Goal: Find contact information: Find contact information

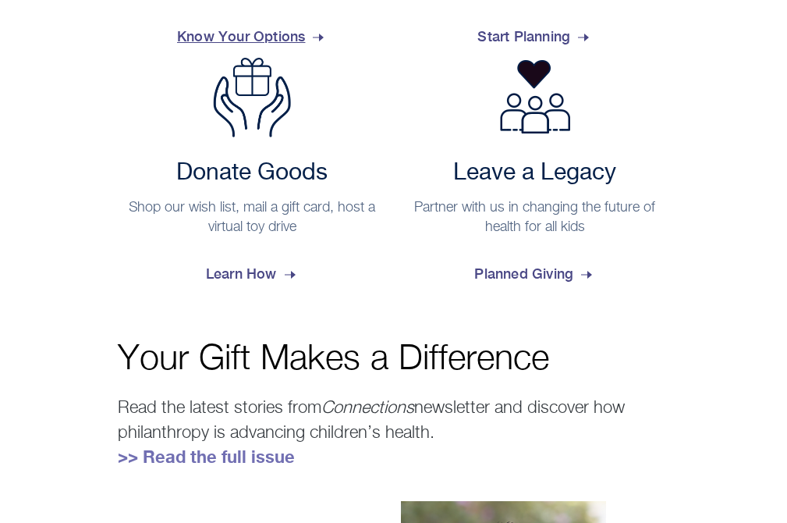
scroll to position [634, 0]
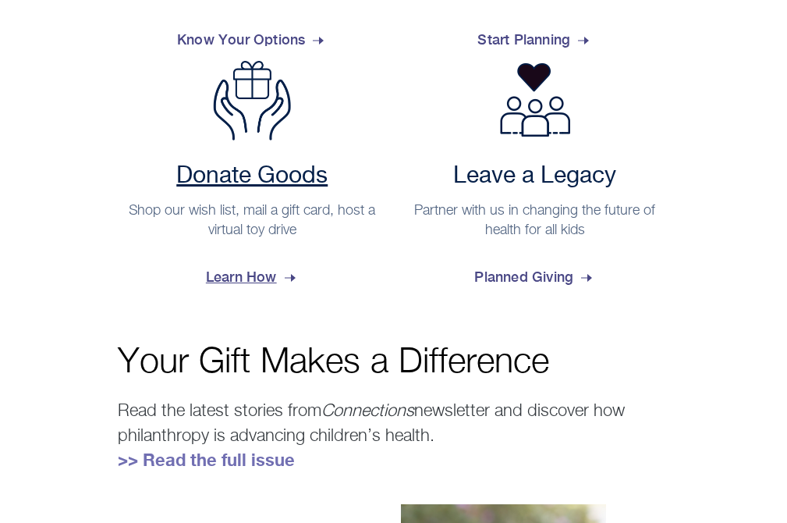
click at [296, 280] on span "Learn How" at bounding box center [252, 277] width 93 height 42
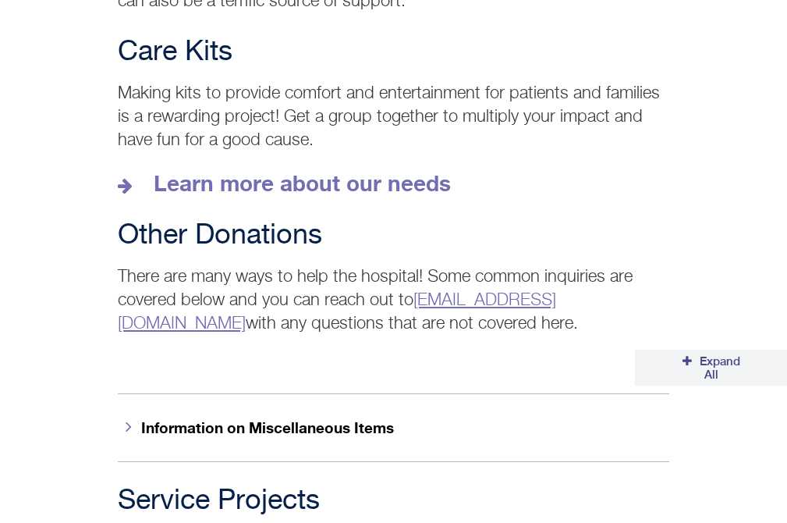
scroll to position [2690, 0]
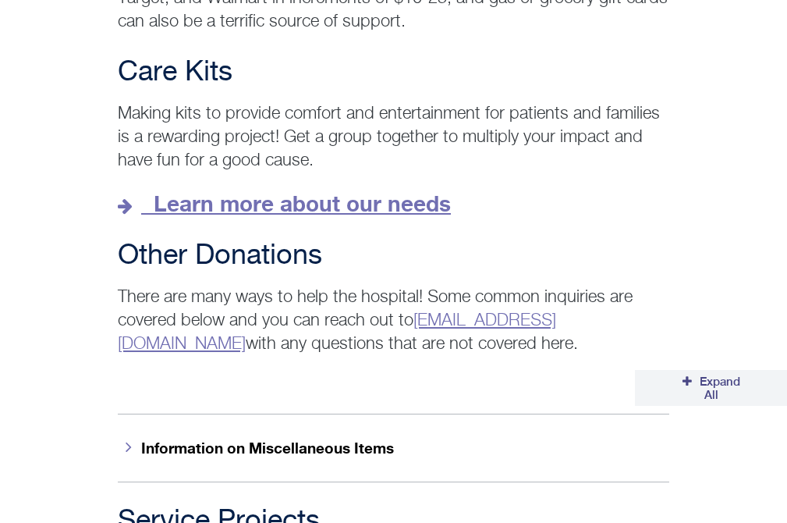
click at [184, 190] on strong "Learn more about our needs" at bounding box center [302, 203] width 297 height 26
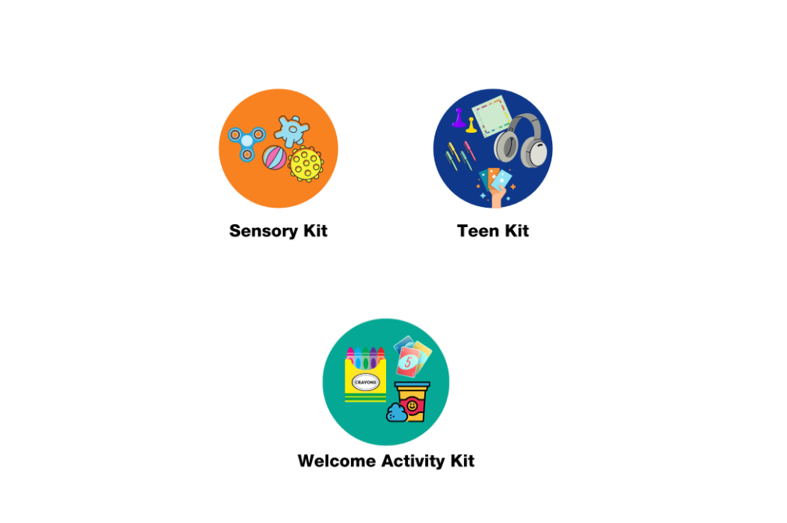
scroll to position [932, 0]
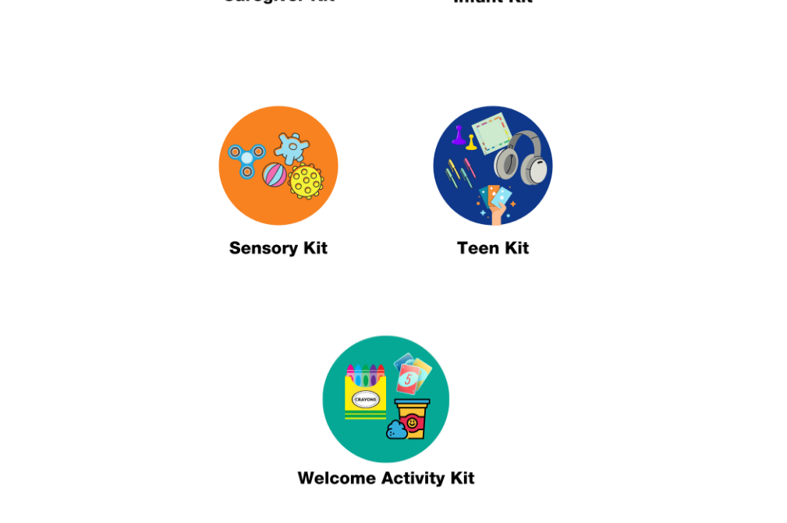
click at [491, 193] on img at bounding box center [492, 188] width 195 height 225
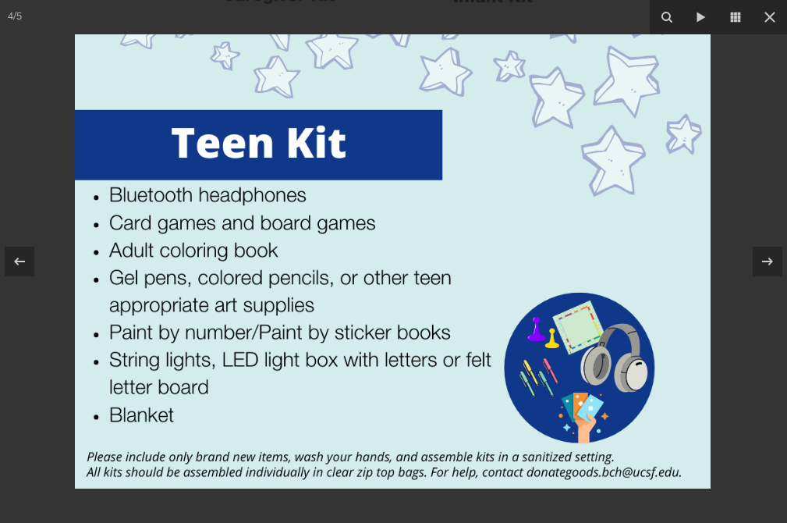
click at [743, 151] on div at bounding box center [393, 261] width 787 height 523
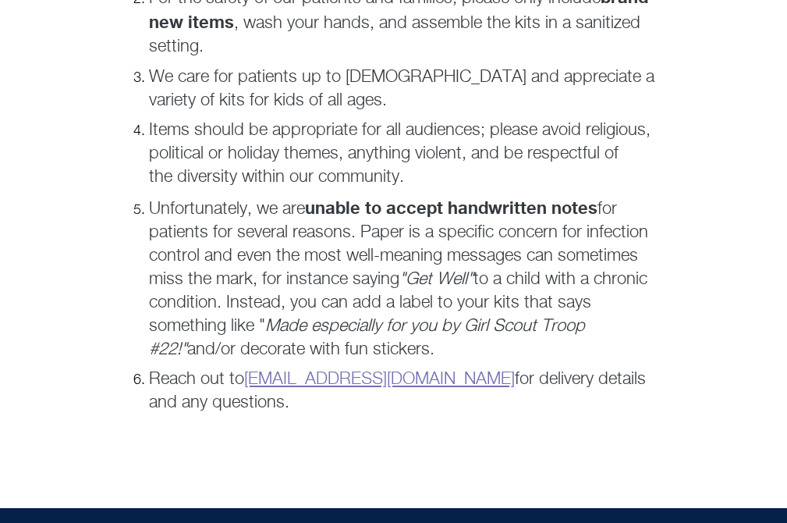
scroll to position [1636, 0]
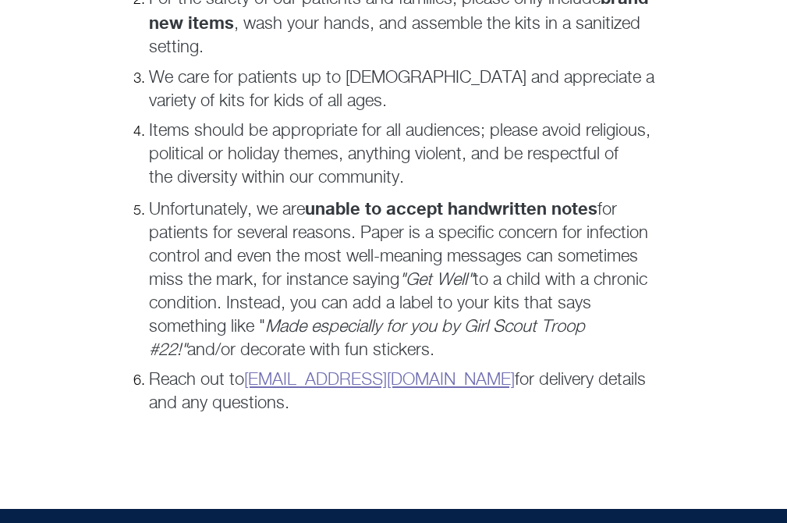
drag, startPoint x: 248, startPoint y: 374, endPoint x: 466, endPoint y: 378, distance: 218.4
click at [466, 378] on p "Reach out to donategoods.BCH@ucsf.edu for delivery details and any questions." at bounding box center [409, 391] width 520 height 47
copy p "Reach out to donategoods.BCH@ucsf.edu"
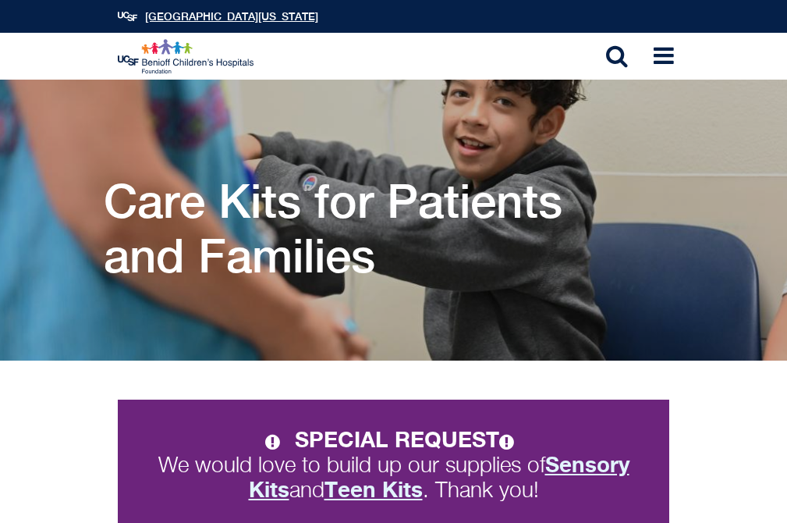
scroll to position [0, 0]
